Goal: Task Accomplishment & Management: Use online tool/utility

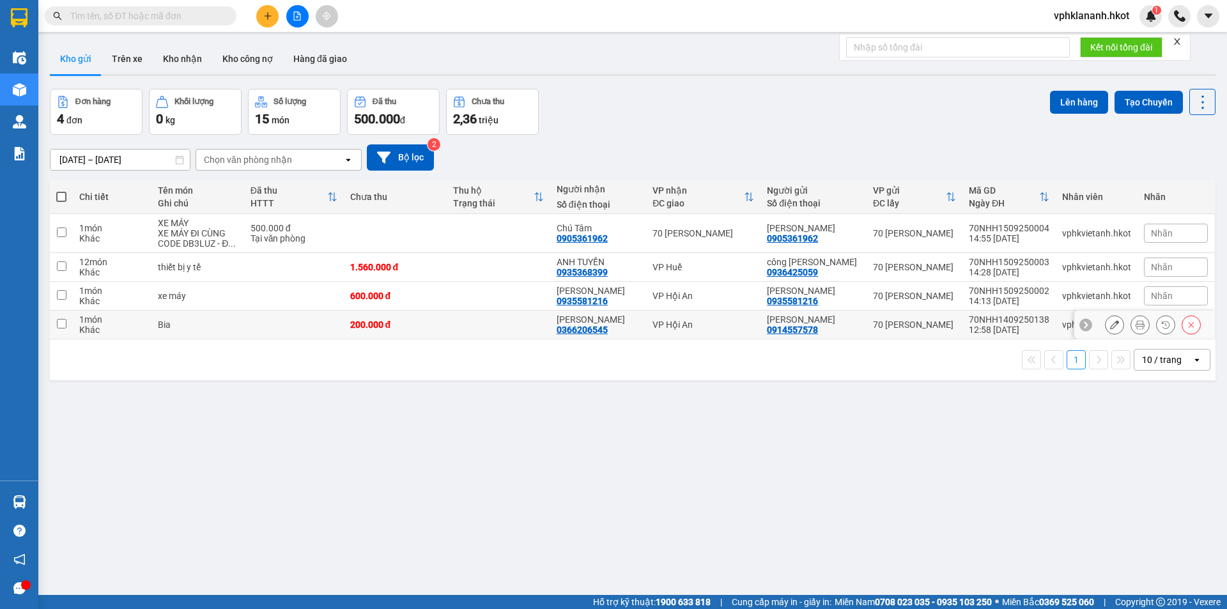
click at [422, 317] on td "200.000 đ" at bounding box center [396, 325] width 104 height 29
checkbox input "true"
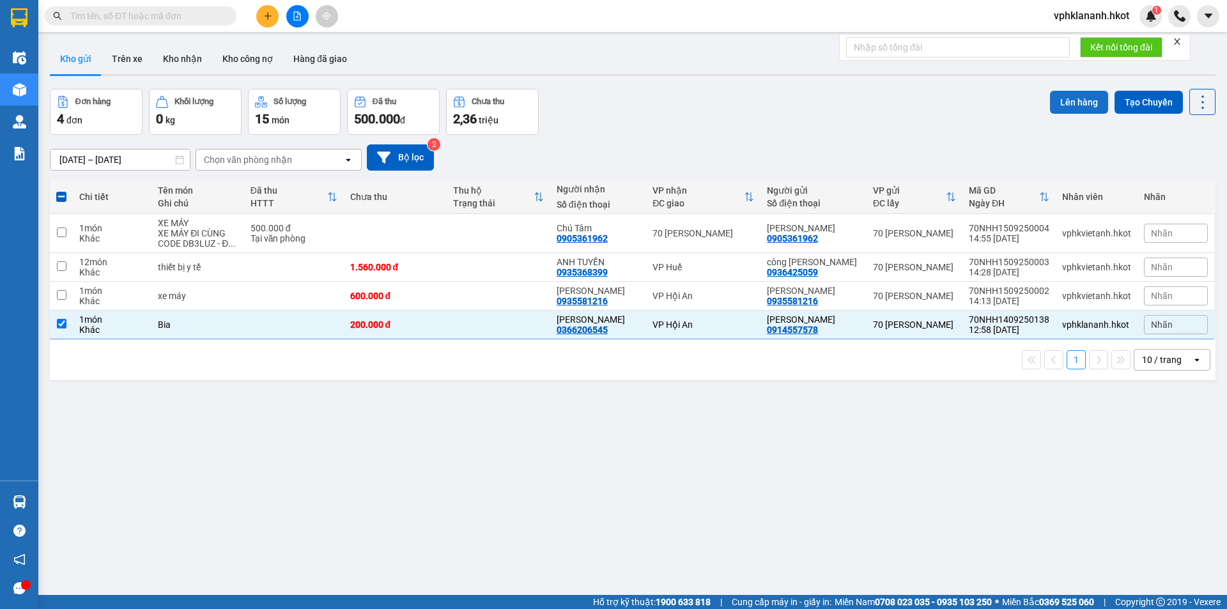
click at [1057, 104] on button "Lên hàng" at bounding box center [1079, 102] width 58 height 23
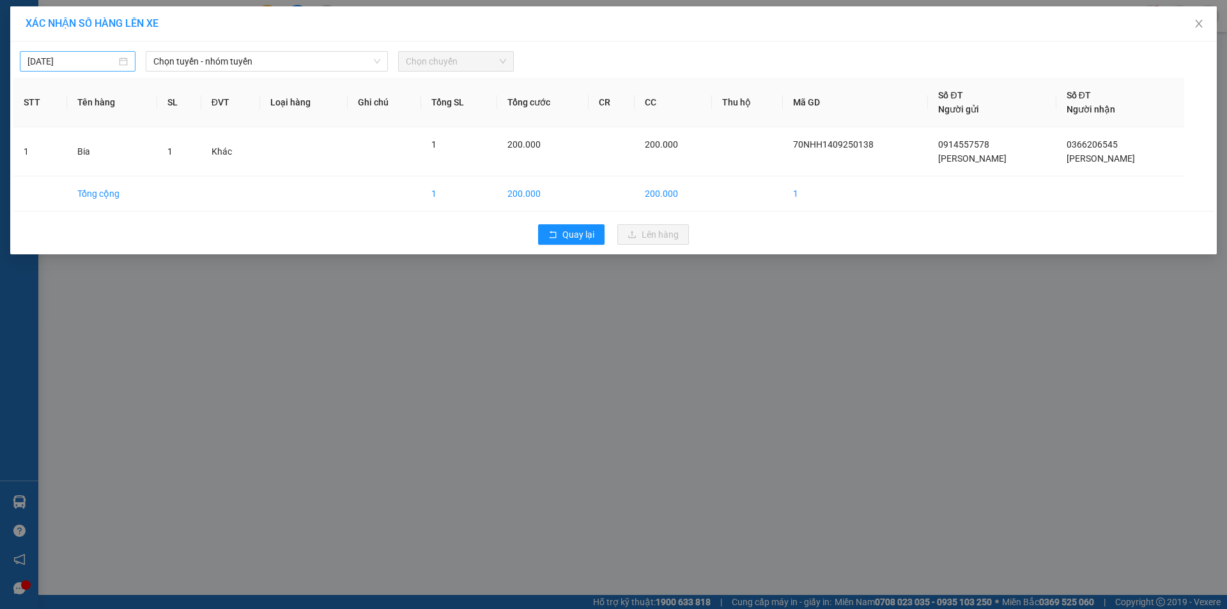
click at [74, 61] on body "Kết quả tìm kiếm ( 0 ) Bộ lọc No Data vphklananh.hkot 1 Điều hành xe Kho hàng m…" at bounding box center [613, 304] width 1227 height 609
click at [38, 173] on div "14" at bounding box center [38, 173] width 15 height 15
type input "[DATE]"
click at [214, 67] on span "Chọn tuyến - nhóm tuyến" at bounding box center [266, 61] width 227 height 19
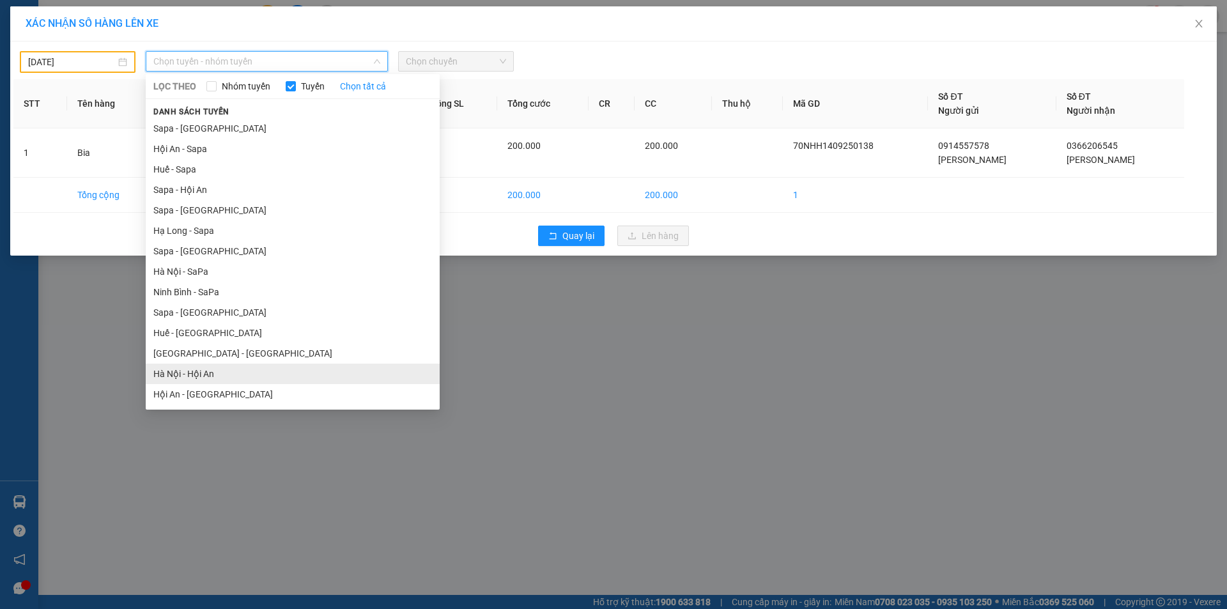
click at [175, 373] on li "Hà Nội - Hội An" at bounding box center [293, 374] width 294 height 20
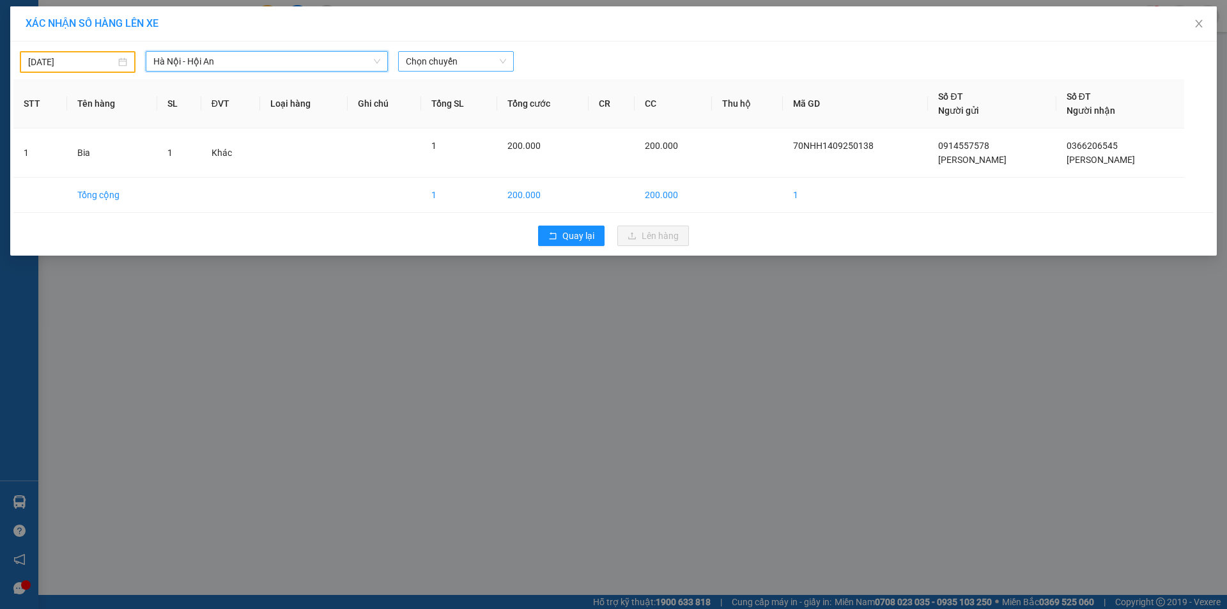
click at [426, 67] on span "Chọn chuyến" at bounding box center [456, 61] width 100 height 19
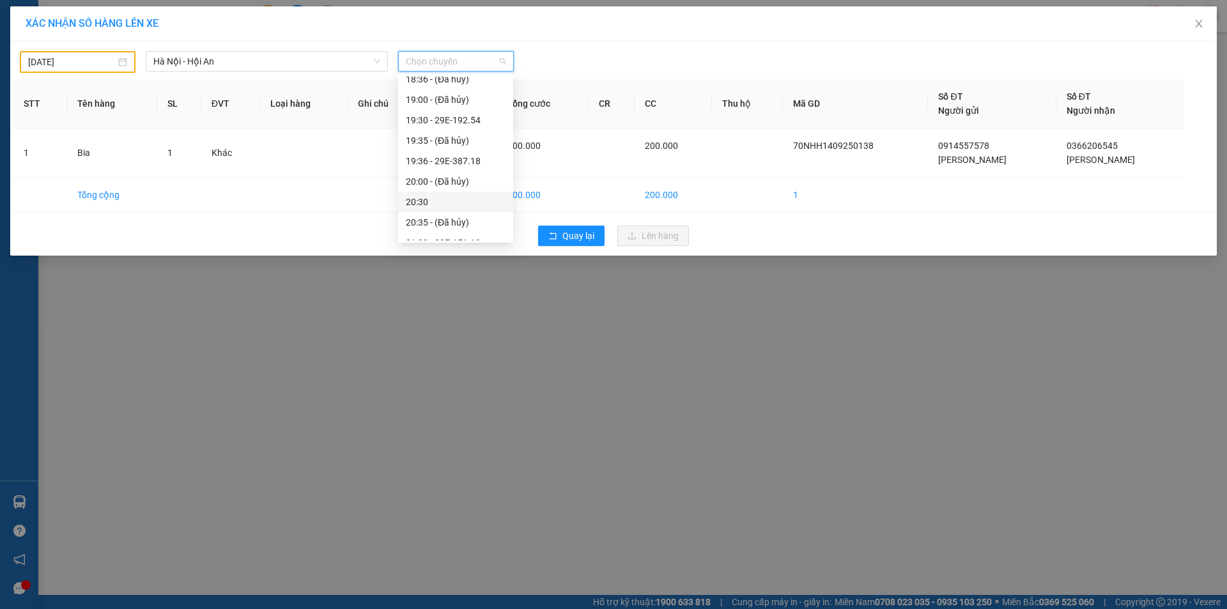
scroll to position [184, 0]
click at [442, 104] on div "19:30 - 29E-192.54" at bounding box center [456, 107] width 100 height 14
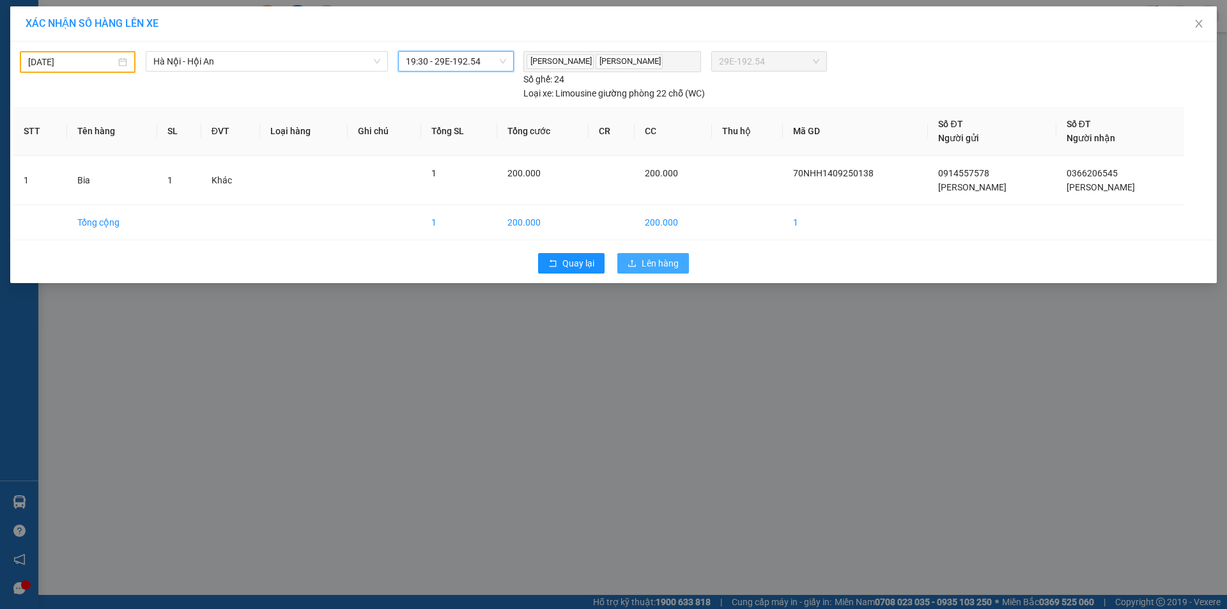
click at [646, 263] on span "Lên hàng" at bounding box center [660, 263] width 37 height 14
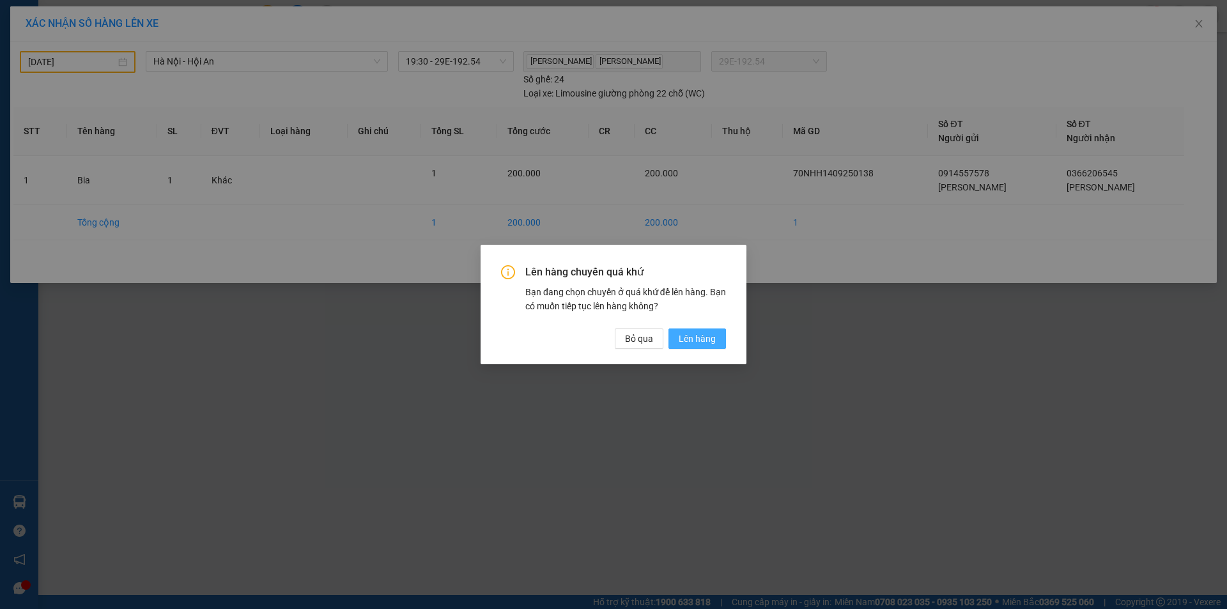
click at [700, 338] on span "Lên hàng" at bounding box center [697, 339] width 37 height 14
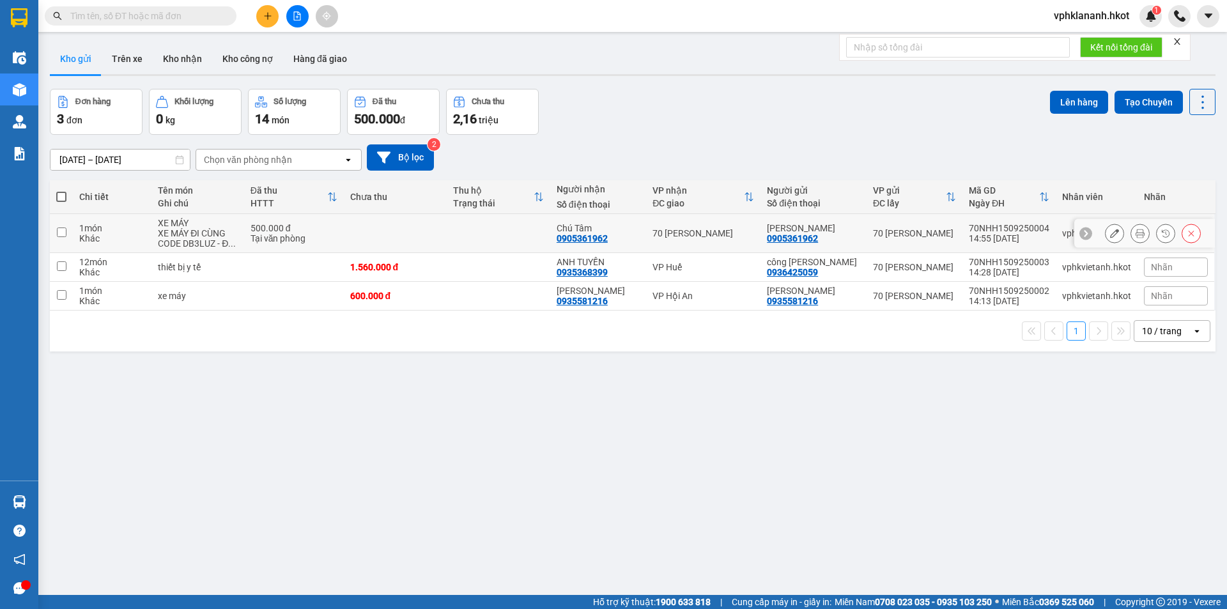
click at [341, 235] on td "500.000 đ Tại văn phòng" at bounding box center [294, 233] width 100 height 39
checkbox input "true"
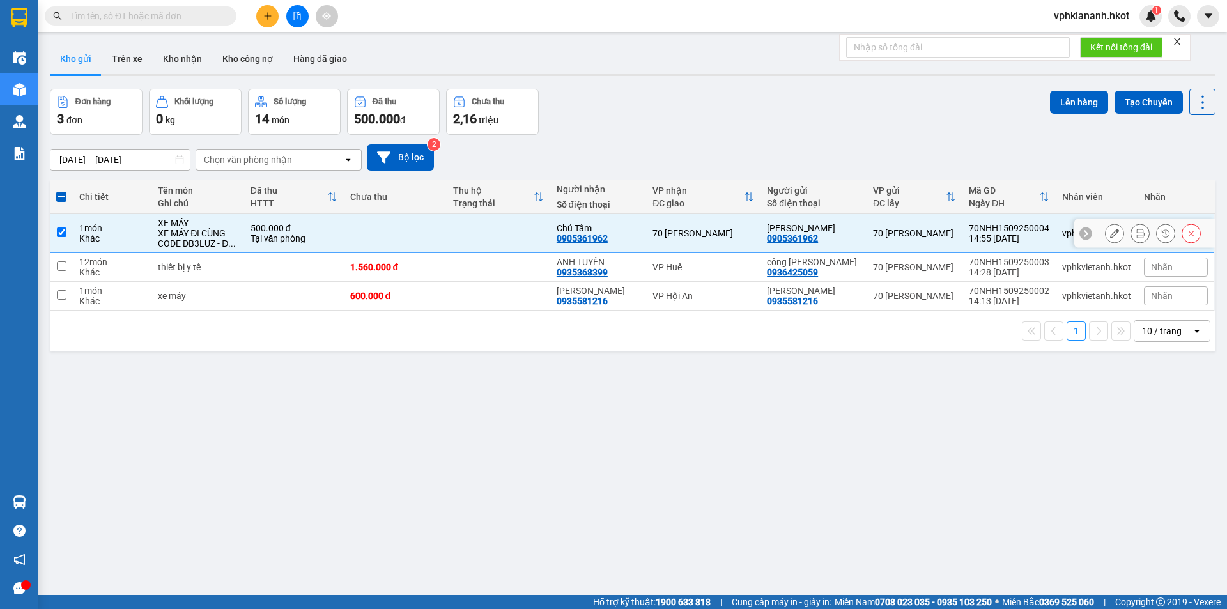
click at [1110, 232] on icon at bounding box center [1114, 233] width 9 height 9
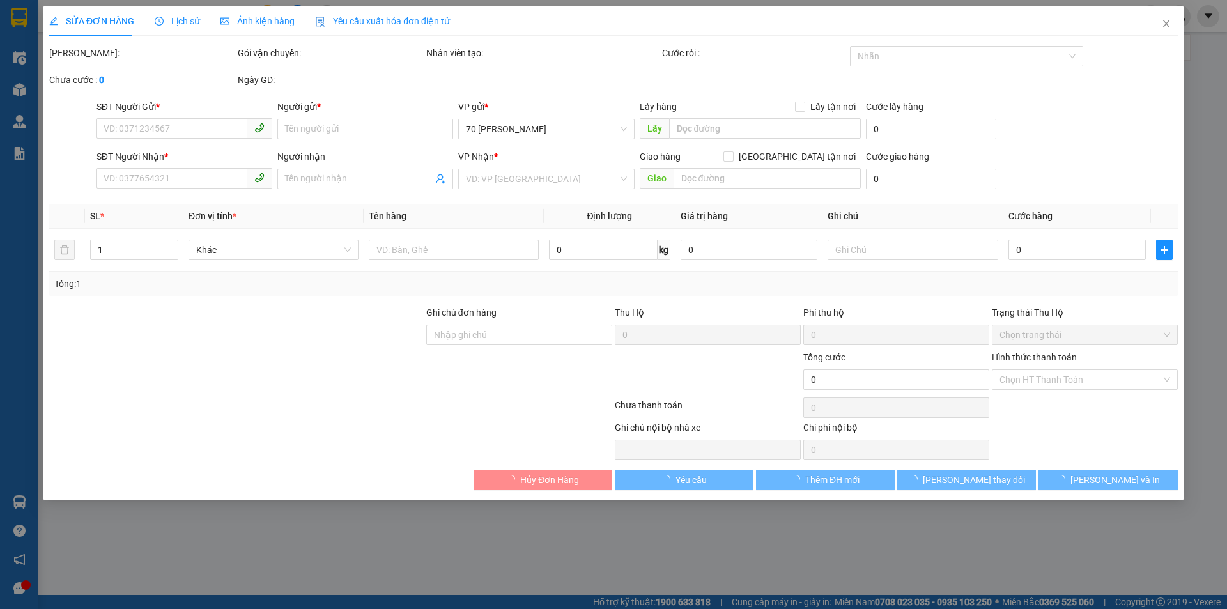
type input "0905361962"
type input "[PERSON_NAME]"
type input "0905361962"
type input "Chú Tâm"
type input "500.000"
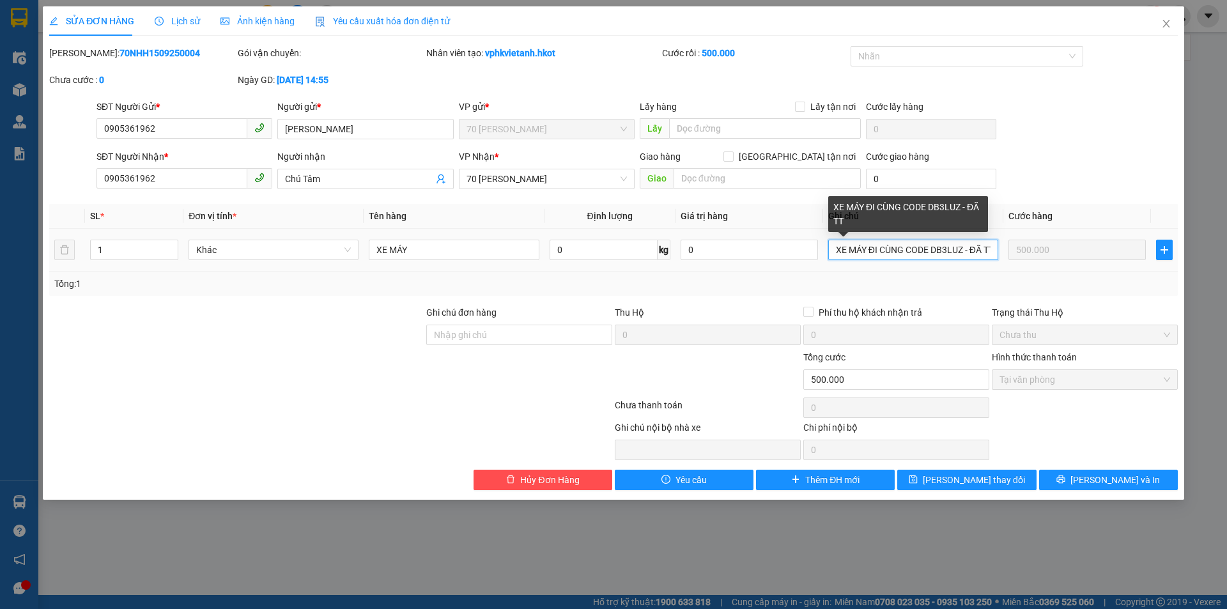
scroll to position [0, 6]
click at [1009, 248] on tr "1 Khác XE MÁY 0 kg 0 XE MÁY ĐI CÙNG CODE DB3LUZ - ĐÃ TT 500.000" at bounding box center [613, 250] width 1129 height 43
click at [980, 254] on input "XE MÁY ĐI CÙNG CODE DB3LUZ - ĐÃ TT" at bounding box center [913, 250] width 170 height 20
click at [988, 248] on input "XE MÁY ĐI CÙNG CODE DB3LUZ - ĐÃ TT" at bounding box center [913, 250] width 170 height 20
click at [989, 248] on input "XE MÁY ĐI CÙNG CODE DB3LUZ - ĐÃ TT" at bounding box center [913, 250] width 170 height 20
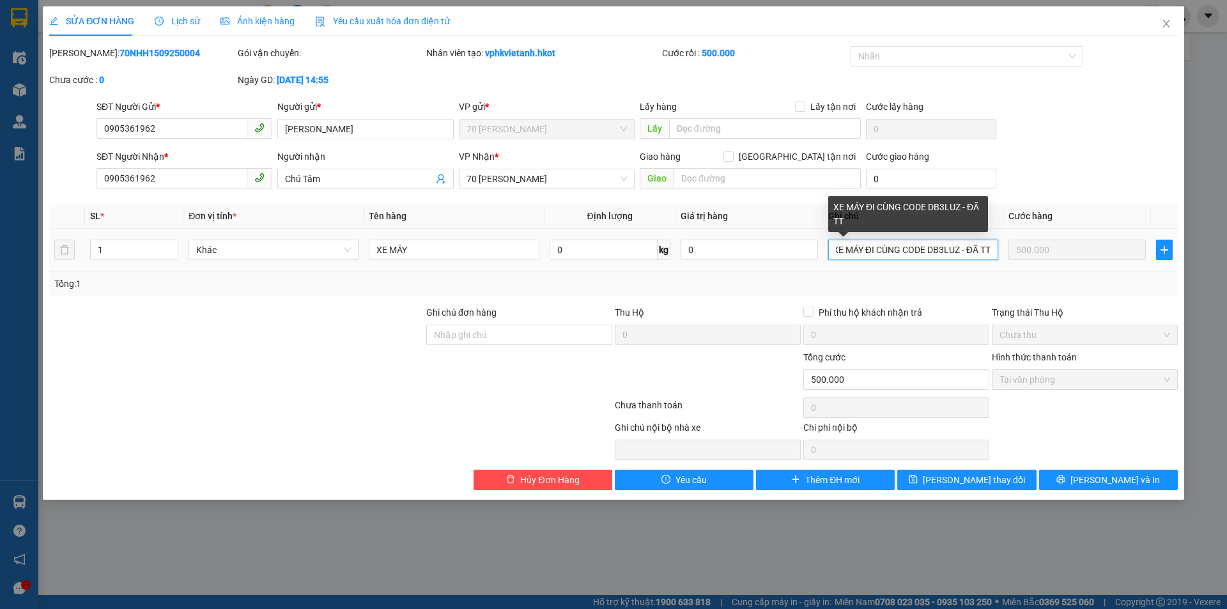
click at [990, 248] on input "XE MÁY ĐI CÙNG CODE DB3LUZ - ĐÃ TT" at bounding box center [913, 250] width 170 height 20
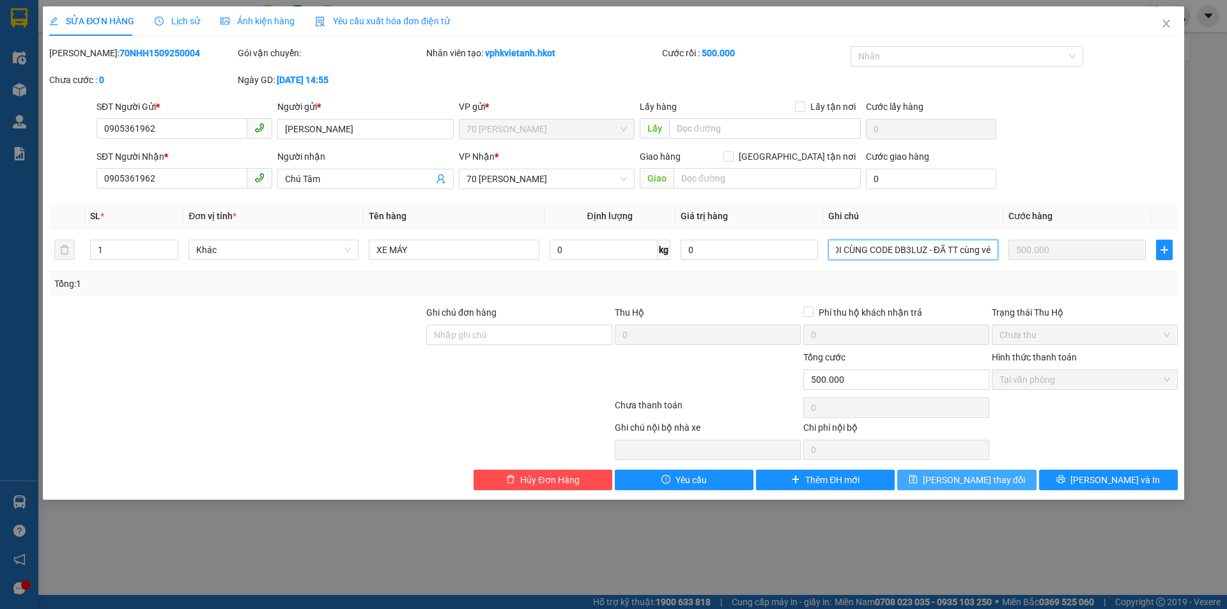
type input "XE MÁY ĐI CÙNG CODE DB3LUZ - ĐÃ TT cùng vé"
click at [973, 481] on span "[PERSON_NAME] thay đổi" at bounding box center [974, 480] width 102 height 14
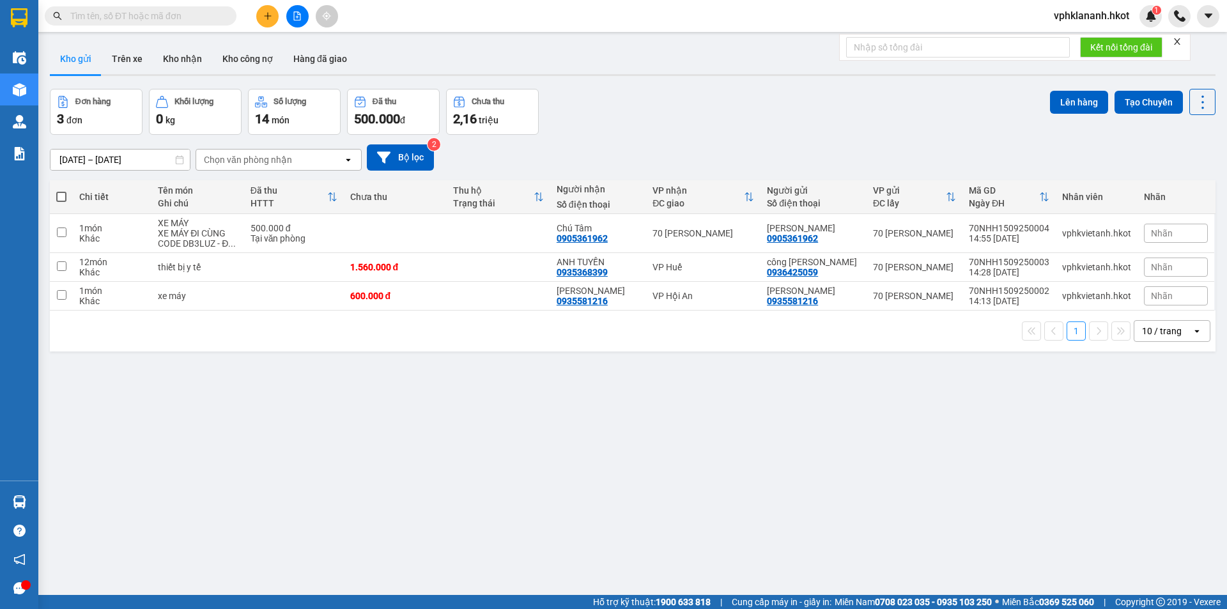
click at [196, 14] on input "text" at bounding box center [145, 16] width 151 height 14
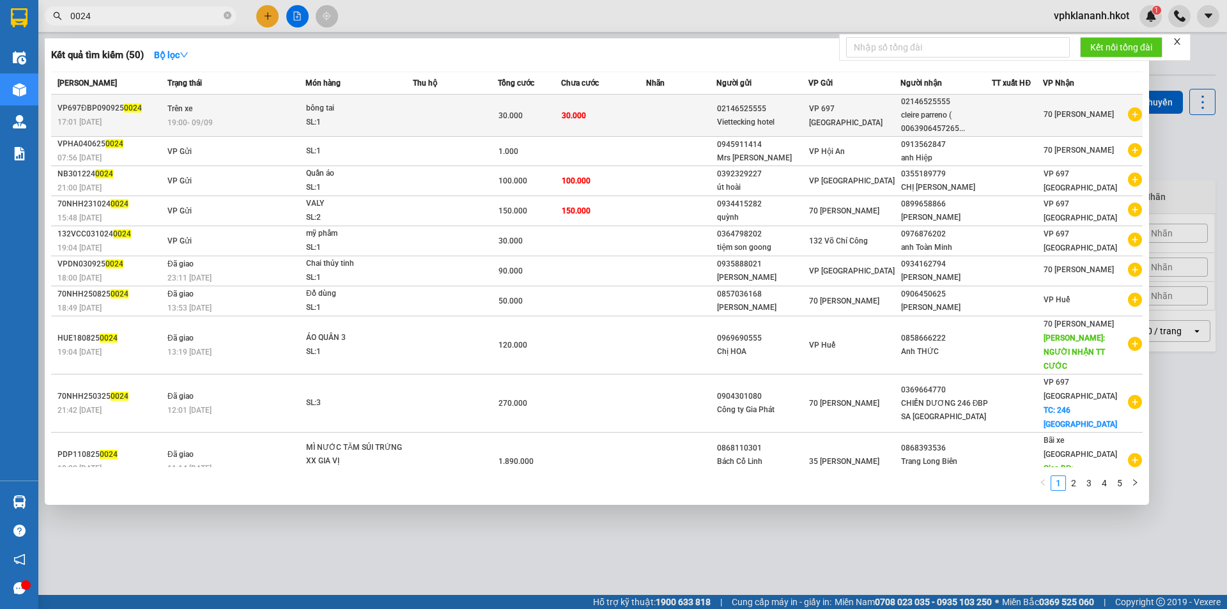
type input "0024"
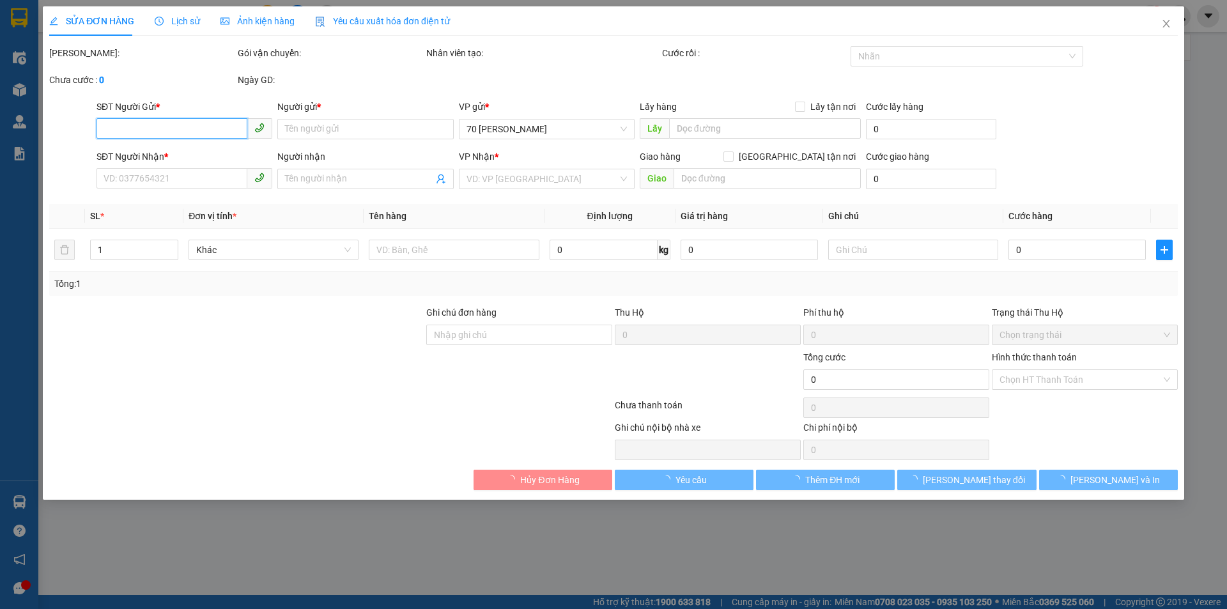
type input "02146525555"
type input "Viettecking hotel"
type input "02146525555"
type input "cleire parreno ( 00639064572653 )"
type input "30.000"
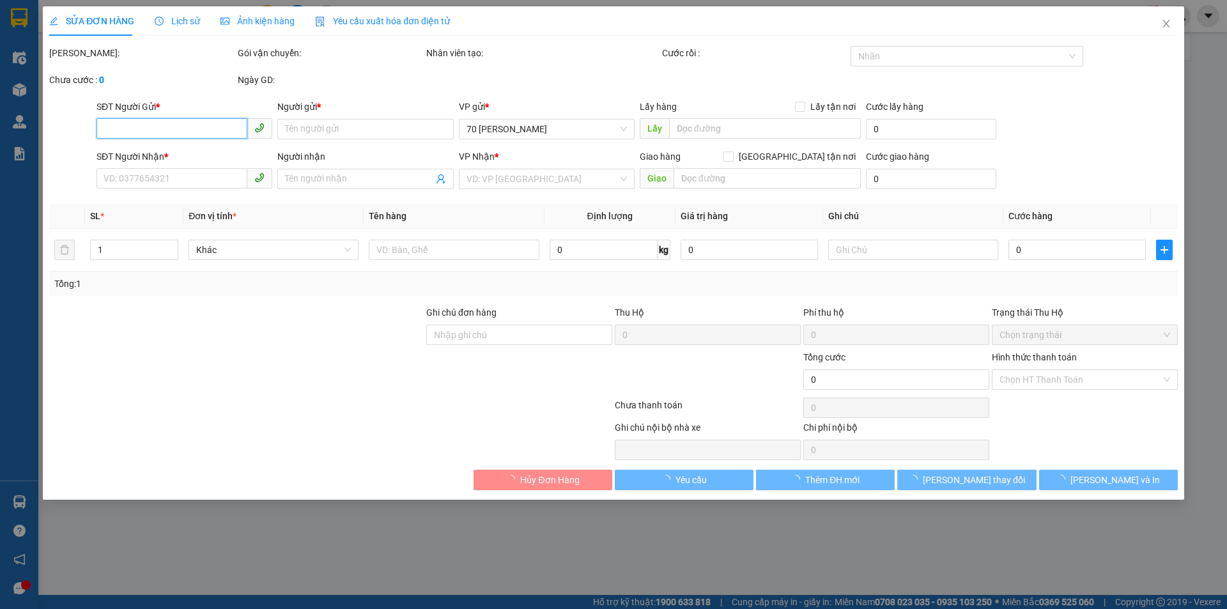
type input "30.000"
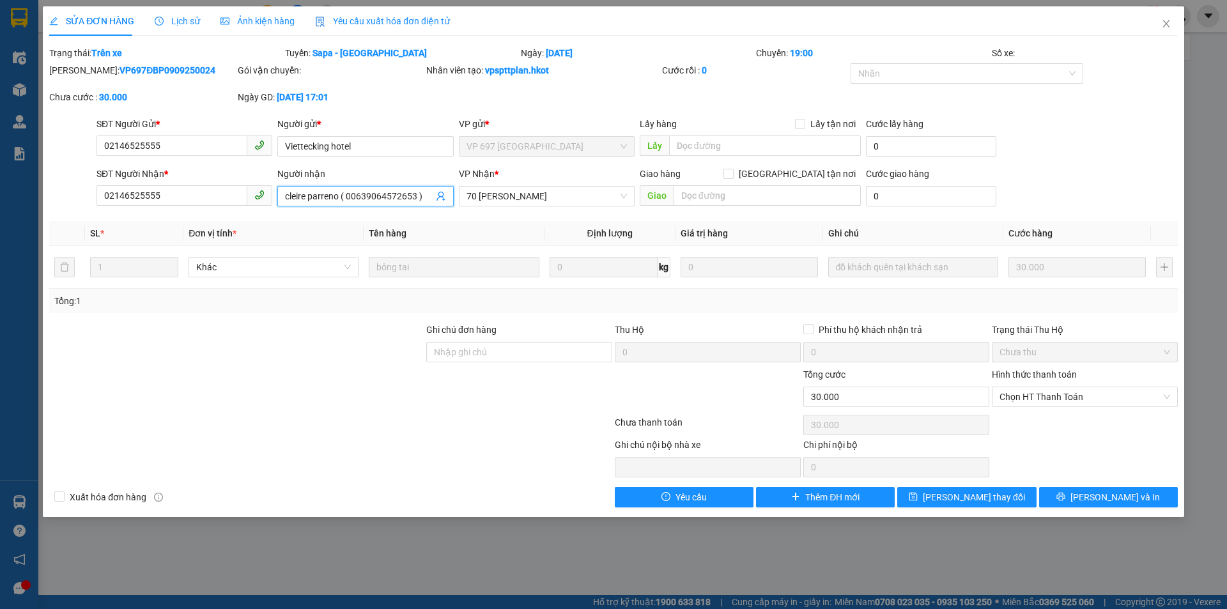
drag, startPoint x: 358, startPoint y: 195, endPoint x: 418, endPoint y: 199, distance: 60.2
click at [418, 199] on input "cleire parreno ( 00639064572653 )" at bounding box center [359, 196] width 148 height 14
click at [192, 19] on span "Lịch sử" at bounding box center [177, 21] width 45 height 10
